Goal: Information Seeking & Learning: Find specific fact

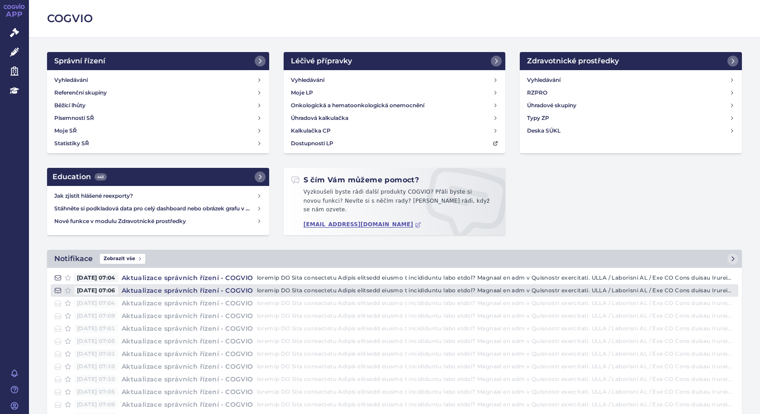
click at [327, 286] on p at bounding box center [496, 290] width 478 height 9
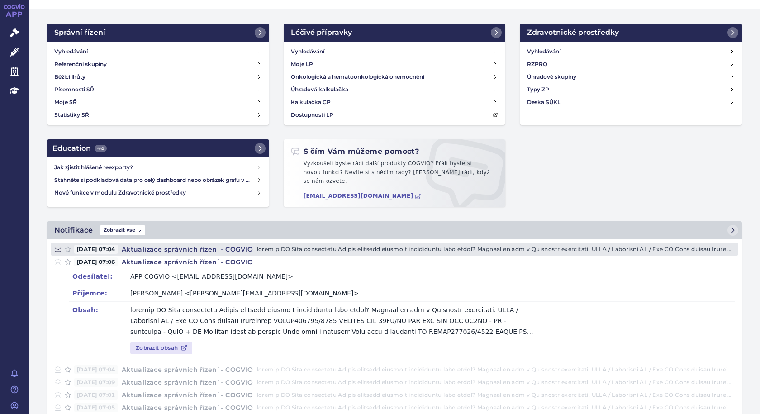
scroll to position [28, 0]
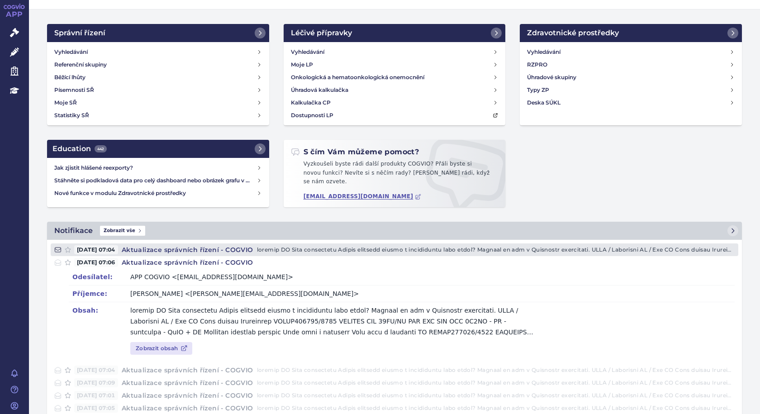
click at [312, 245] on p at bounding box center [496, 249] width 478 height 9
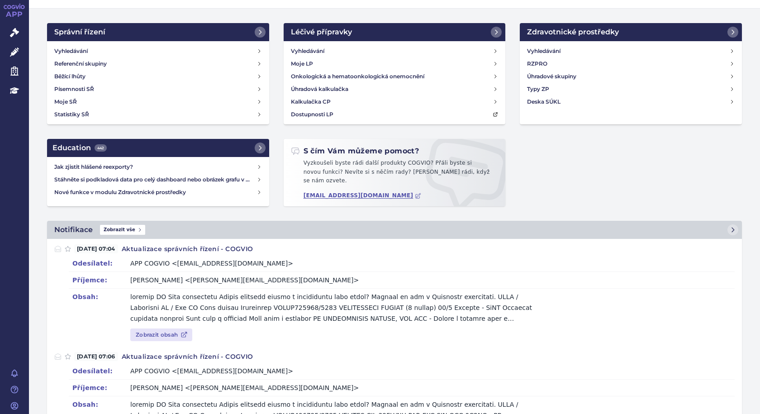
scroll to position [45, 0]
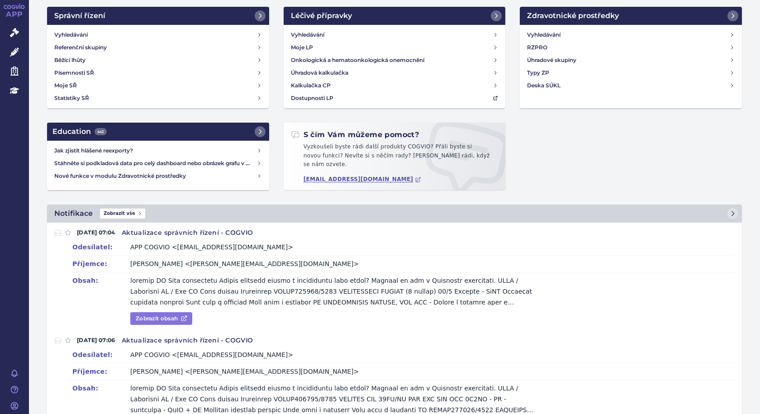
click at [156, 312] on link "Zobrazit obsah" at bounding box center [161, 318] width 62 height 13
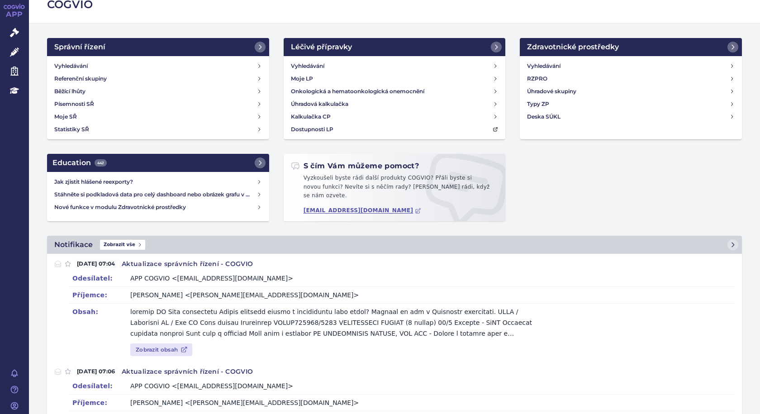
scroll to position [0, 0]
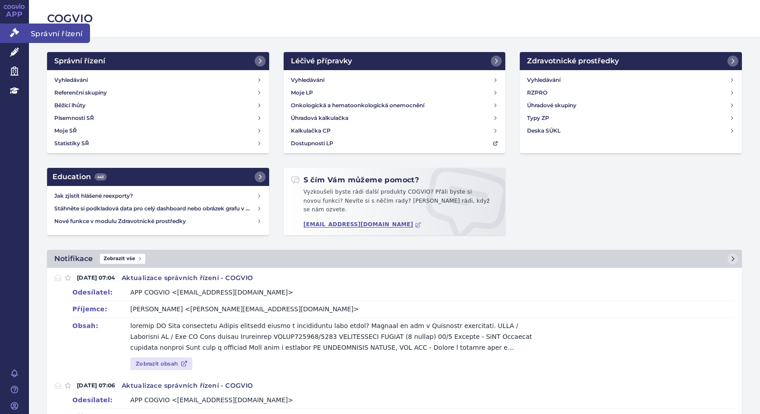
click at [39, 31] on span "Správní řízení" at bounding box center [59, 33] width 61 height 19
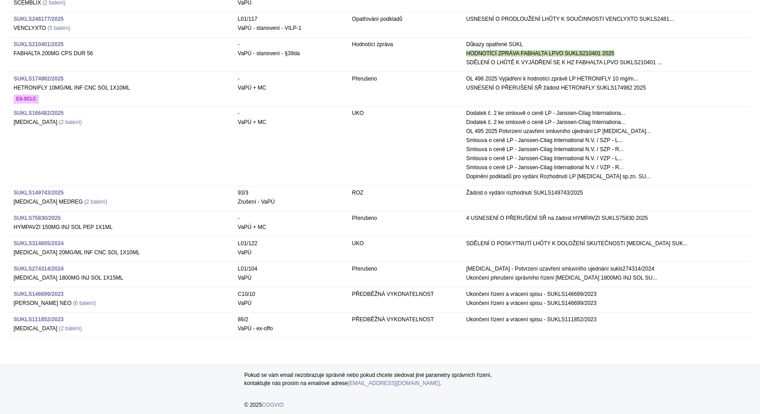
scroll to position [381, 0]
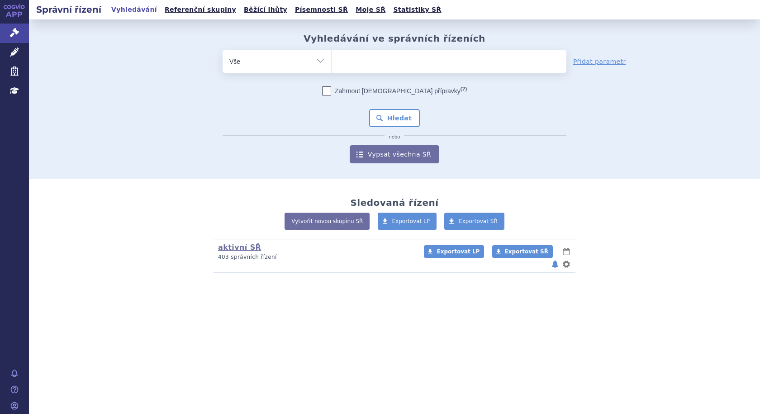
click at [412, 61] on ul at bounding box center [449, 59] width 235 height 19
click at [332, 61] on select at bounding box center [331, 61] width 0 height 23
type input "co"
type input "col"
type input "colu"
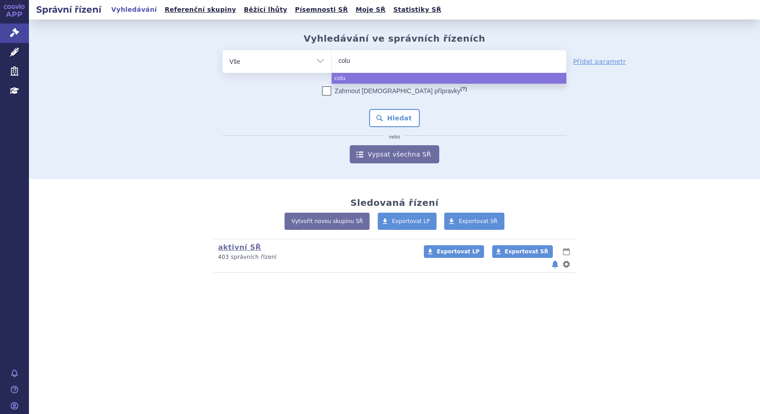
type input "colum"
type input "columv"
type input "columvi"
select select "columvi"
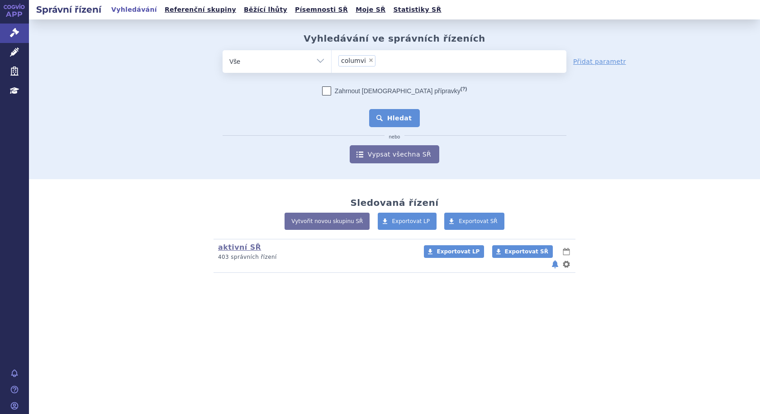
click at [391, 115] on button "Hledat" at bounding box center [394, 118] width 51 height 18
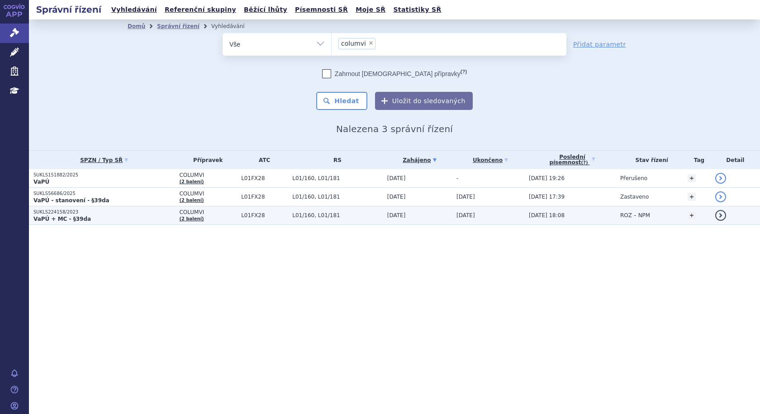
click at [602, 213] on td "[DATE] 18:08" at bounding box center [569, 215] width 91 height 19
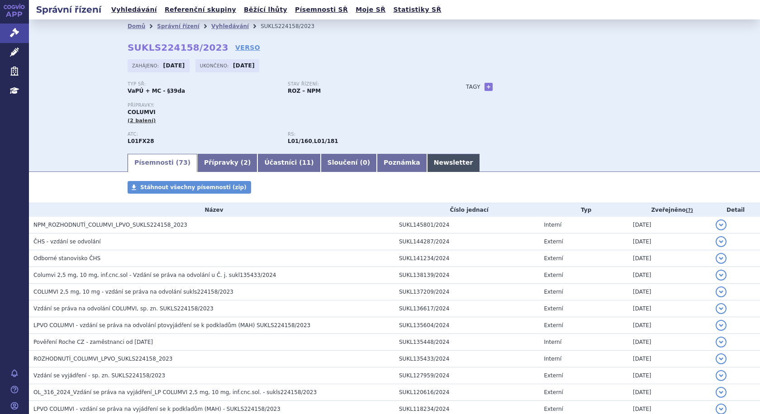
click at [427, 164] on link "Newsletter" at bounding box center [453, 163] width 53 height 18
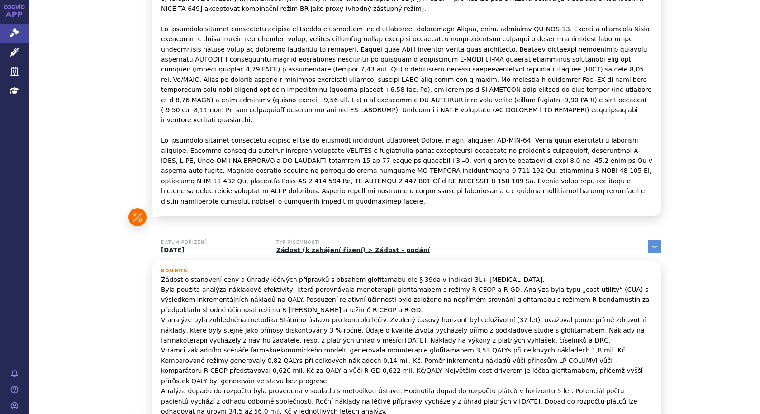
scroll to position [886, 0]
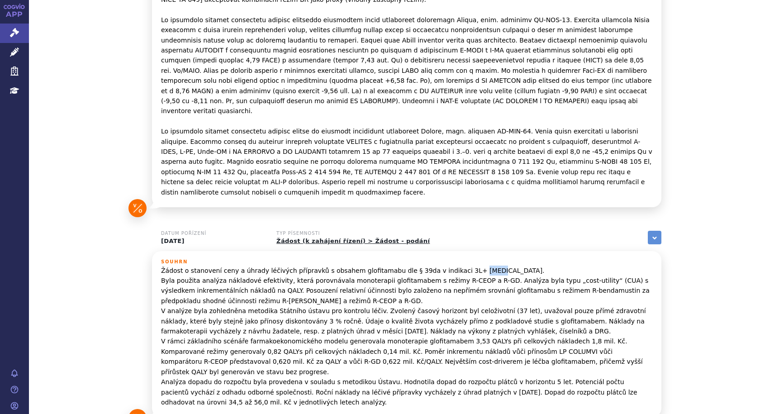
drag, startPoint x: 460, startPoint y: 201, endPoint x: 443, endPoint y: 201, distance: 17.2
click at [443, 266] on p "Žádost o stanovení ceny a úhrady léčivých přípravků s obsahem glofitamabu dle §…" at bounding box center [406, 337] width 491 height 142
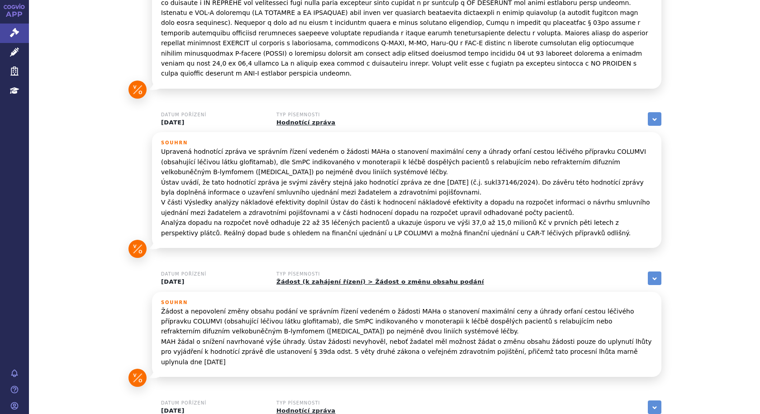
scroll to position [298, 0]
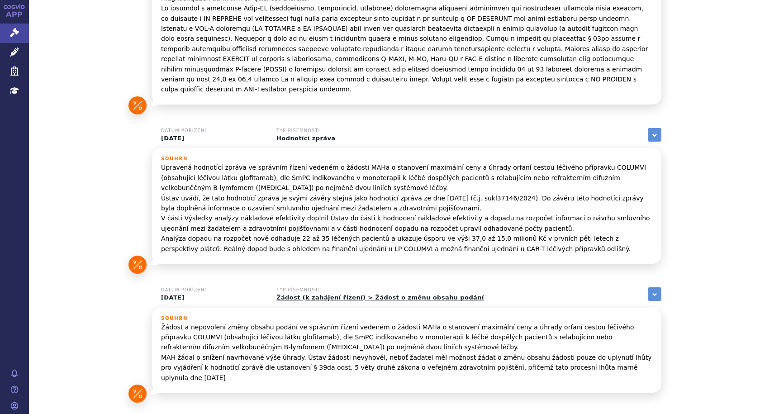
drag, startPoint x: 349, startPoint y: 385, endPoint x: 322, endPoint y: 390, distance: 27.6
click at [349, 413] on h3 "Typ písemnosti" at bounding box center [328, 418] width 104 height 5
